Goal: Task Accomplishment & Management: Manage account settings

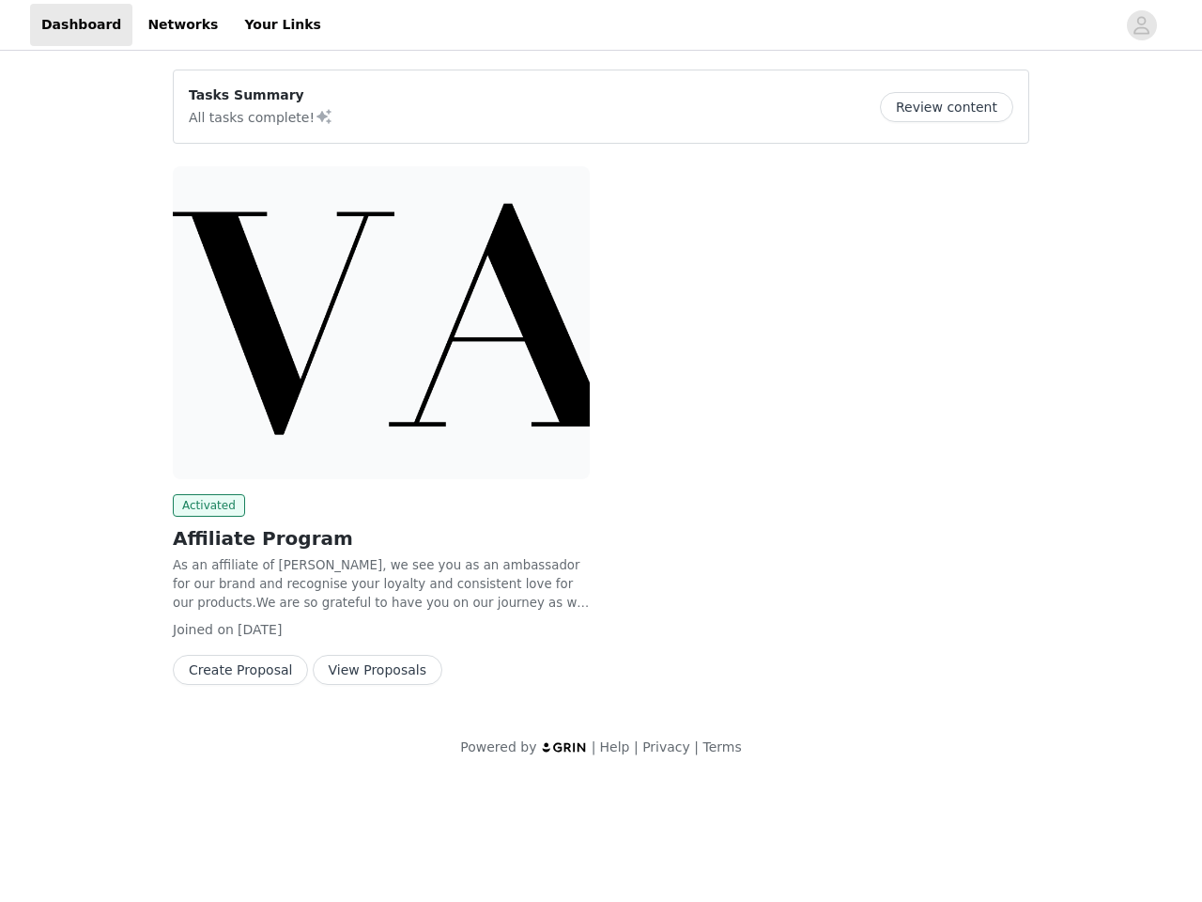
click at [601, 390] on div "Activated Affiliate Program As an affiliate of [PERSON_NAME], we see you as an …" at bounding box center [601, 429] width 879 height 549
click at [601, 25] on div at bounding box center [724, 25] width 783 height 42
click at [1142, 25] on icon "avatar" at bounding box center [1142, 25] width 18 height 30
click at [953, 107] on div "Tasks Summary All tasks complete! Review content Activated Affiliate Program As…" at bounding box center [601, 416] width 1202 height 725
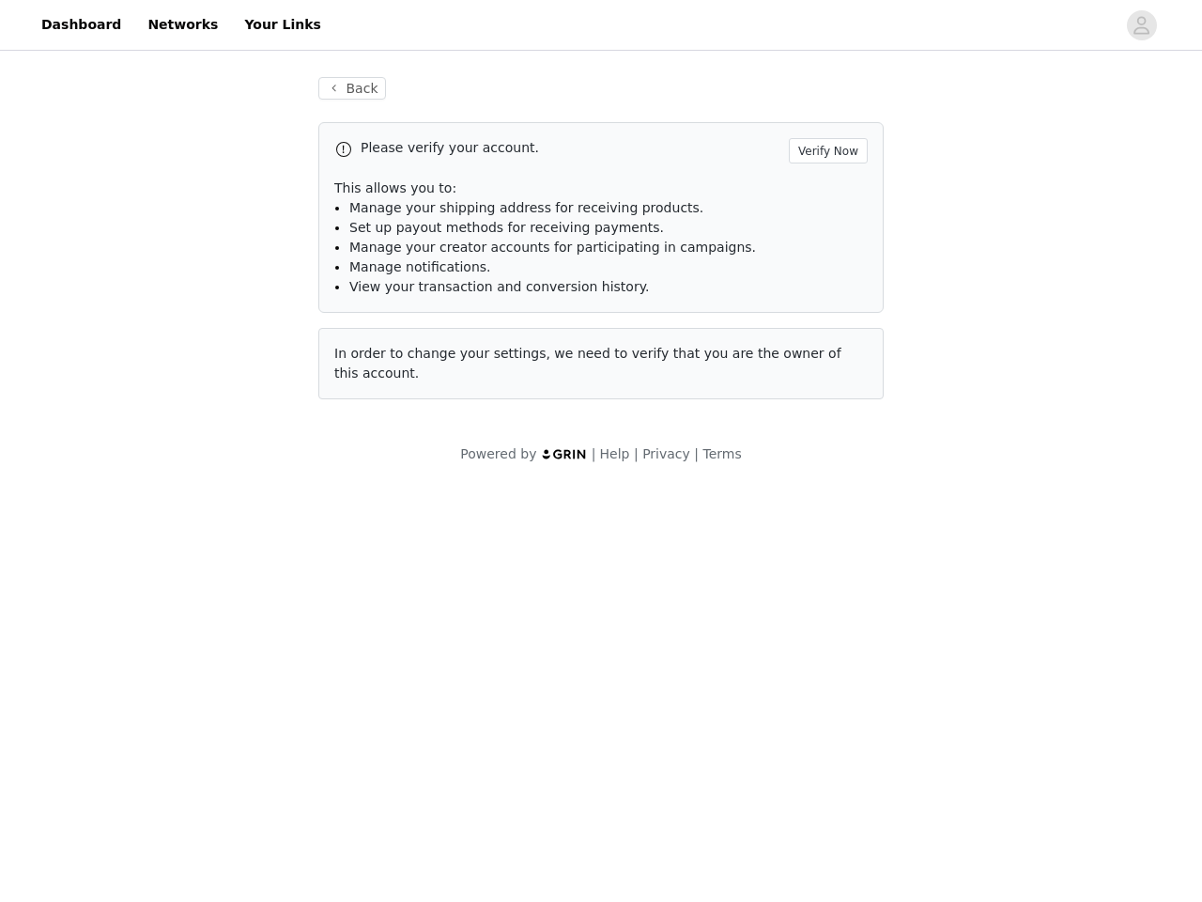
click at [381, 322] on div "Please verify your account. Verify Now This allows you to: Manage your shipping…" at bounding box center [600, 260] width 565 height 277
click at [206, 505] on body "Dashboard Networks Your Links Back Please verify your account. Verify Now This …" at bounding box center [601, 451] width 1202 height 902
click at [235, 670] on body "Dashboard Networks Your Links Back Please verify your account. Verify Now This …" at bounding box center [601, 451] width 1202 height 902
click at [359, 670] on body "Dashboard Networks Your Links Back Please verify your account. Verify Now This …" at bounding box center [601, 451] width 1202 height 902
